Goal: Communication & Community: Ask a question

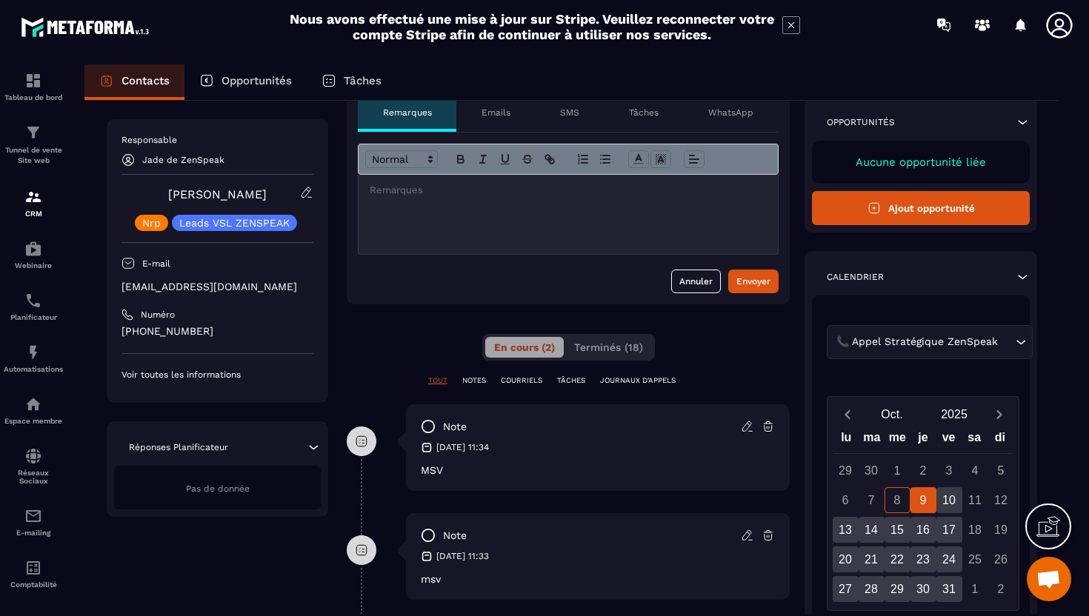
scroll to position [47, 0]
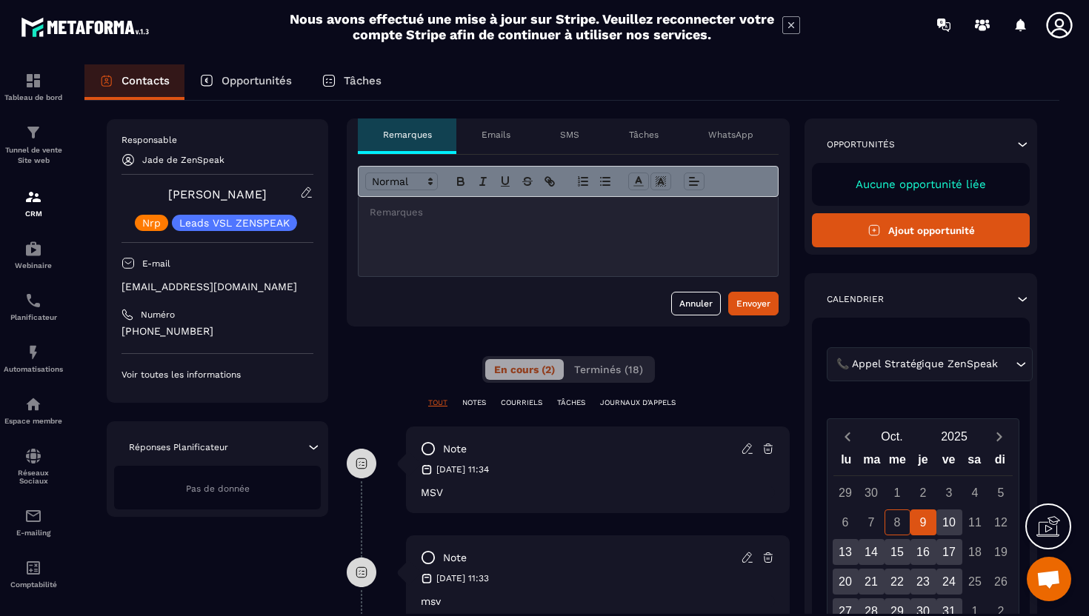
click at [301, 320] on div "Numéro" at bounding box center [218, 315] width 192 height 12
click at [419, 244] on div at bounding box center [568, 236] width 419 height 79
click at [593, 376] on button "Terminés (18)" at bounding box center [608, 369] width 87 height 21
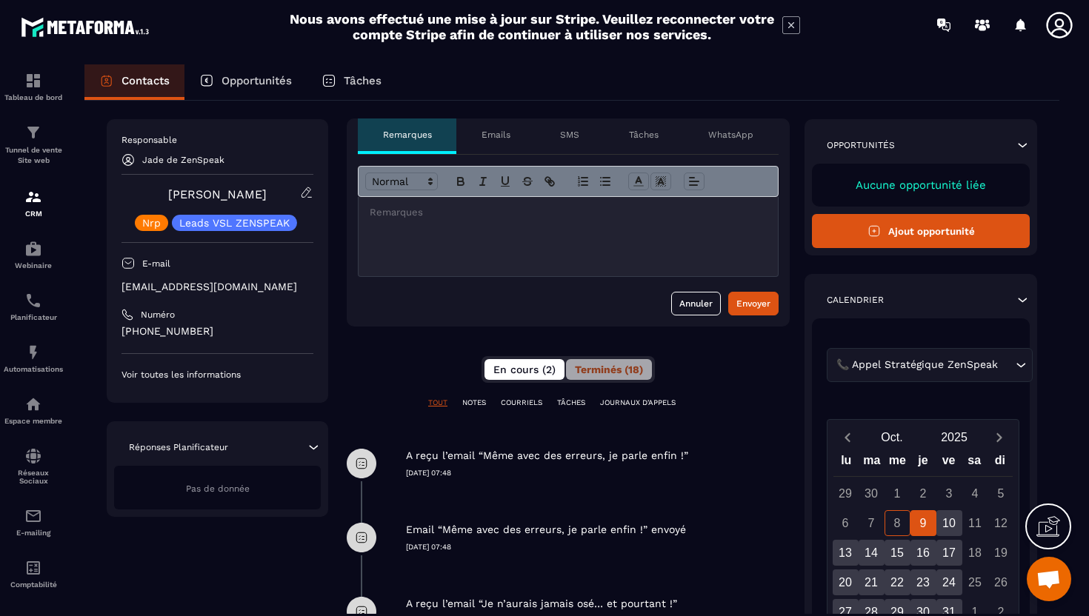
click at [539, 370] on span "En cours (2)" at bounding box center [524, 370] width 62 height 12
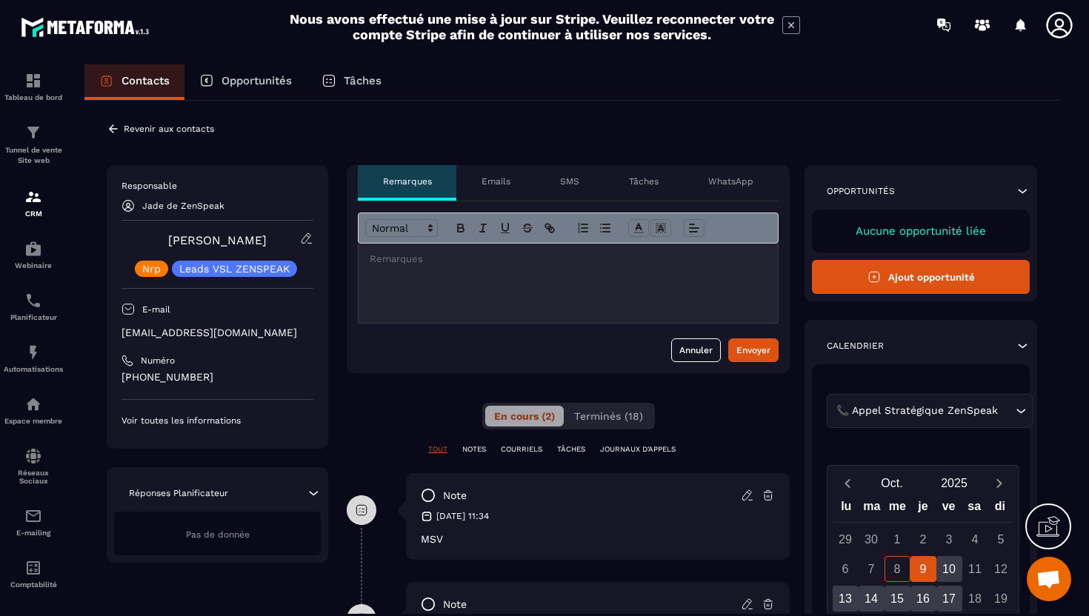
scroll to position [0, 0]
click at [595, 429] on div "En cours (2) Terminés (18)" at bounding box center [568, 417] width 173 height 27
click at [596, 422] on span "Terminés (18)" at bounding box center [608, 417] width 69 height 12
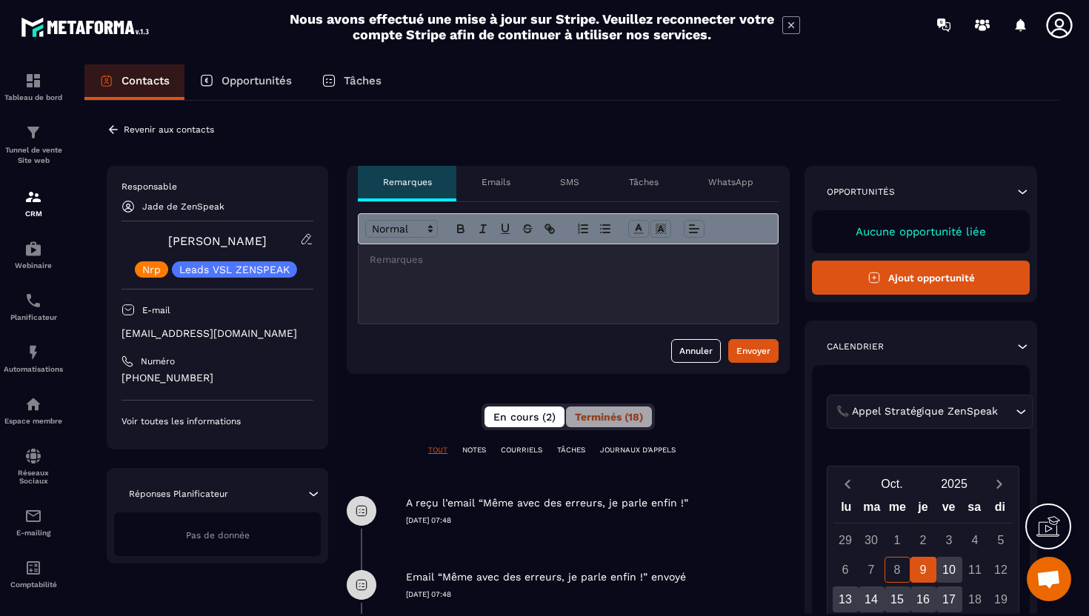
click at [545, 419] on span "En cours (2)" at bounding box center [524, 417] width 62 height 12
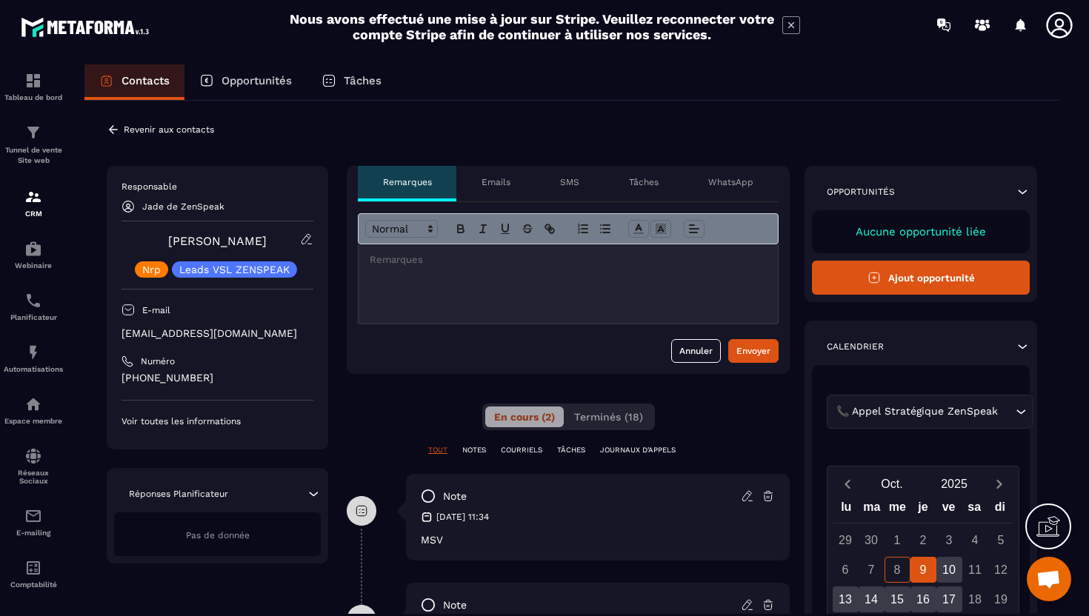
click at [533, 273] on div at bounding box center [568, 283] width 419 height 79
click at [402, 270] on div at bounding box center [568, 283] width 419 height 79
click at [399, 262] on p at bounding box center [568, 259] width 397 height 13
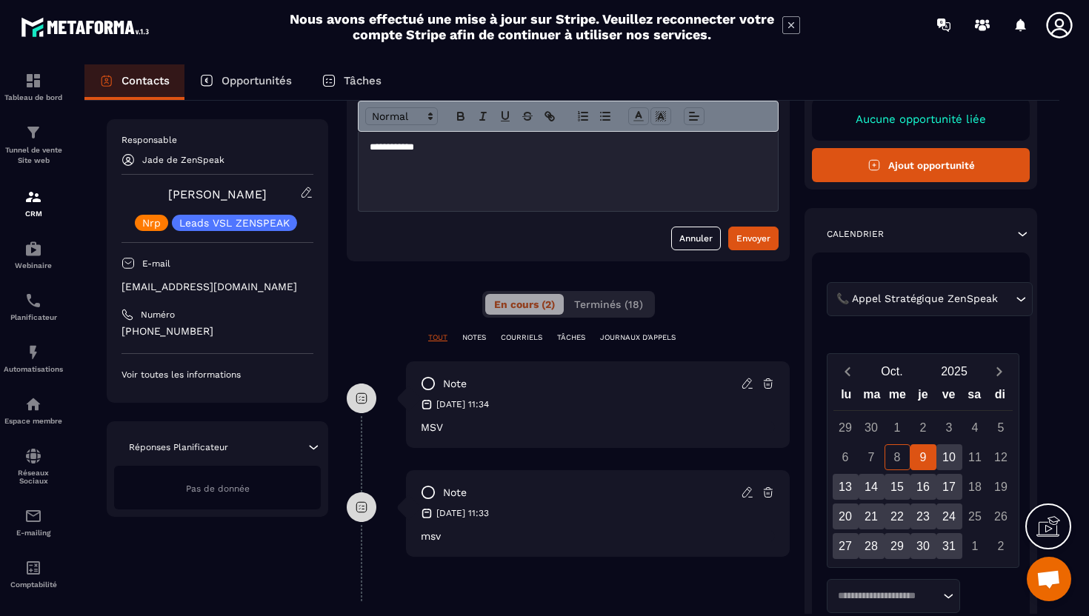
scroll to position [111, 0]
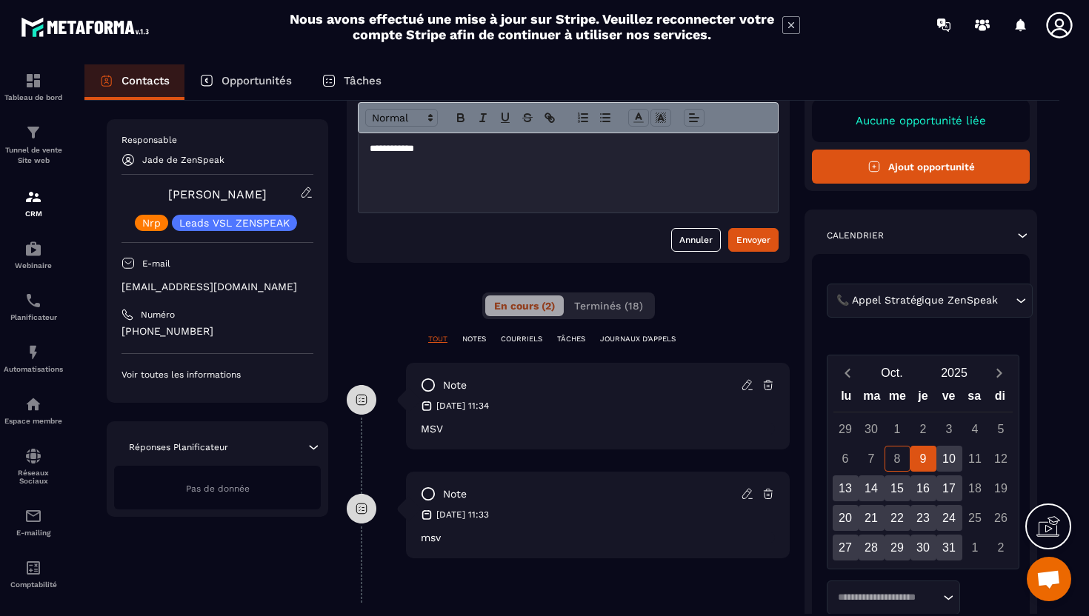
click at [208, 292] on p "[EMAIL_ADDRESS][DOMAIN_NAME]" at bounding box center [218, 287] width 192 height 14
click at [443, 153] on p "**********" at bounding box center [568, 148] width 397 height 13
click at [738, 239] on div "Envoyer" at bounding box center [753, 240] width 34 height 15
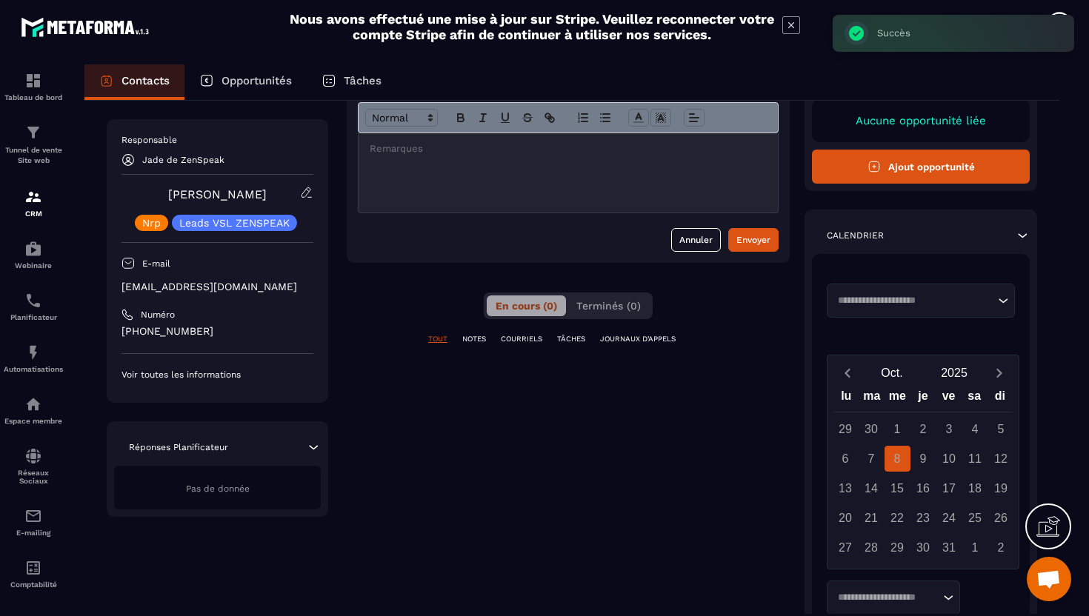
scroll to position [38, 0]
